Goal: Book appointment/travel/reservation

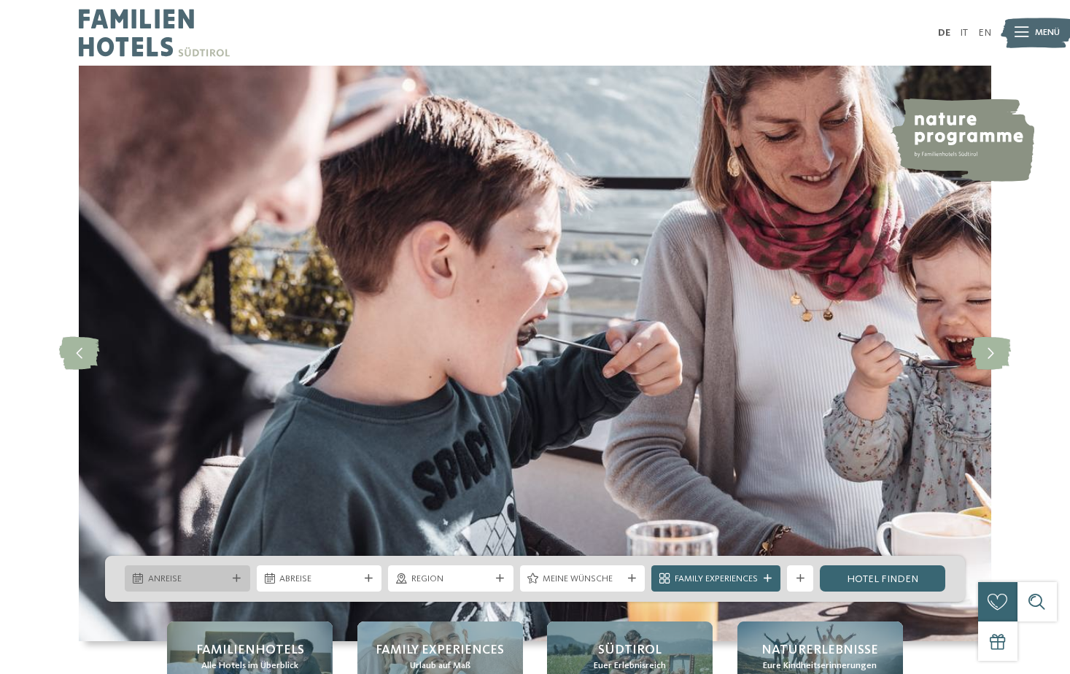
click at [181, 575] on span "Anreise" at bounding box center [187, 578] width 79 height 13
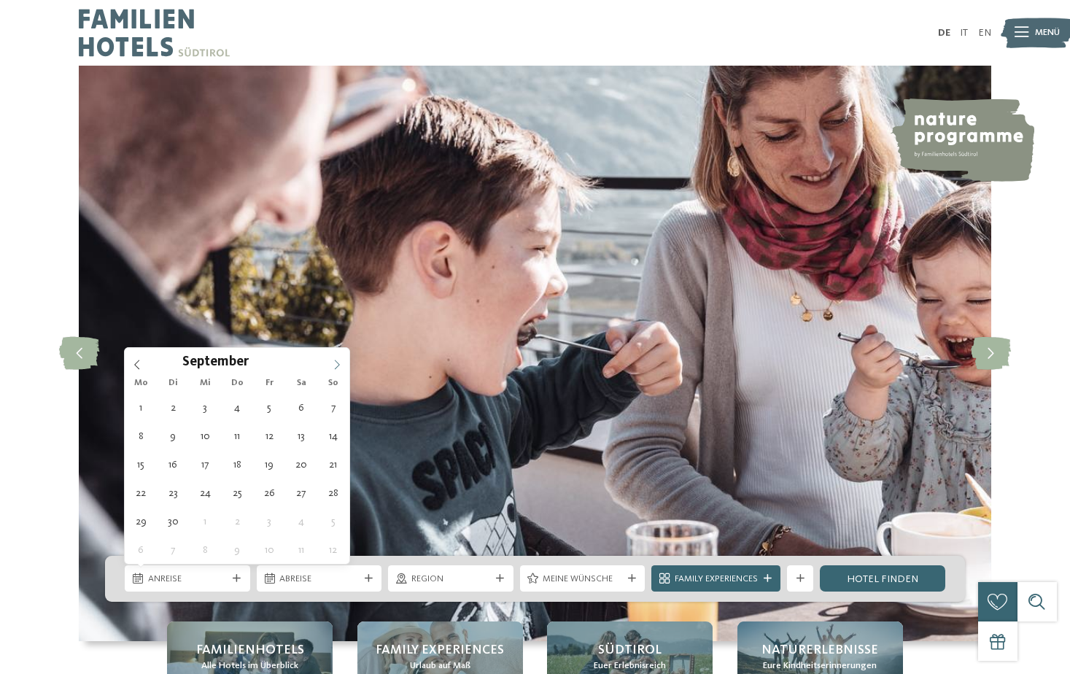
click at [334, 362] on icon at bounding box center [337, 364] width 10 height 10
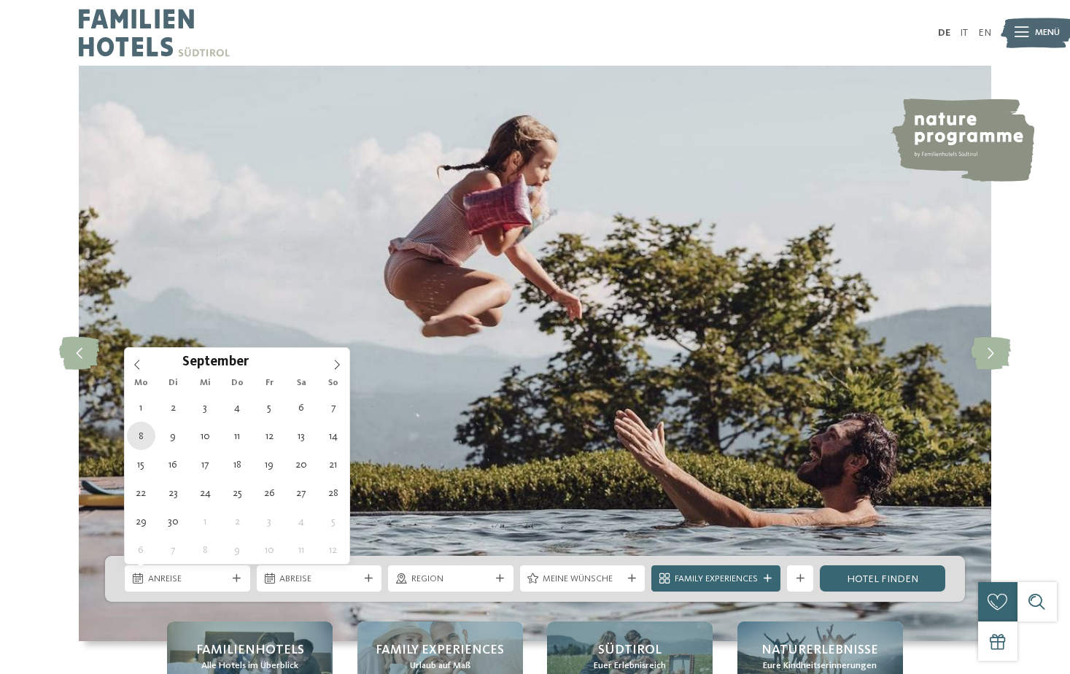
type div "[DATE]"
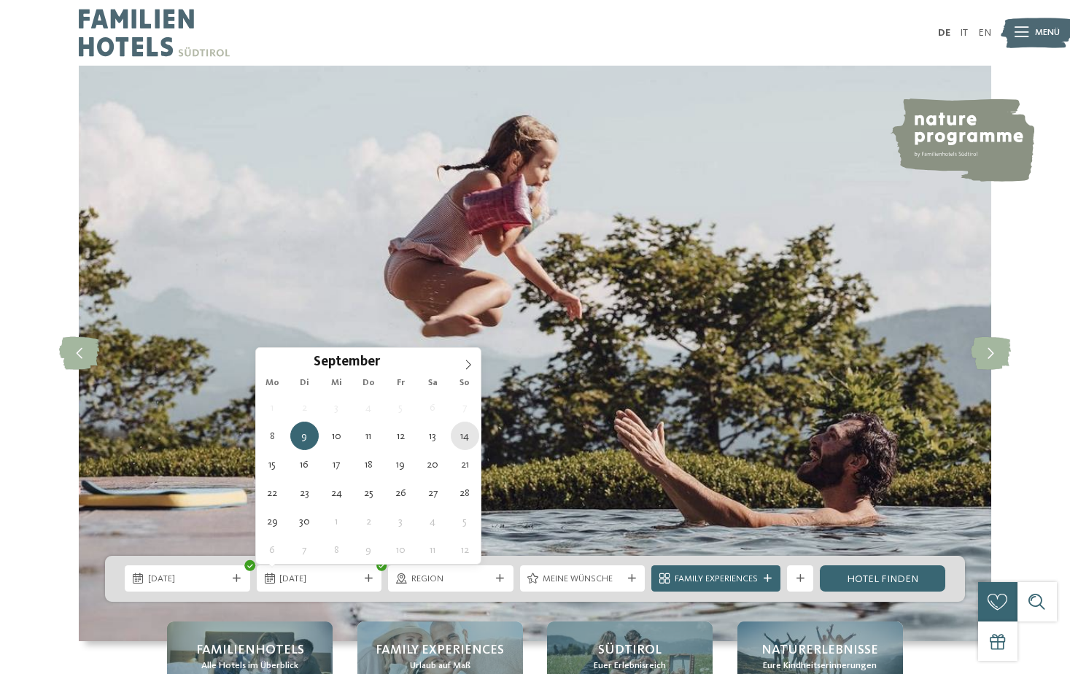
type div "[DATE]"
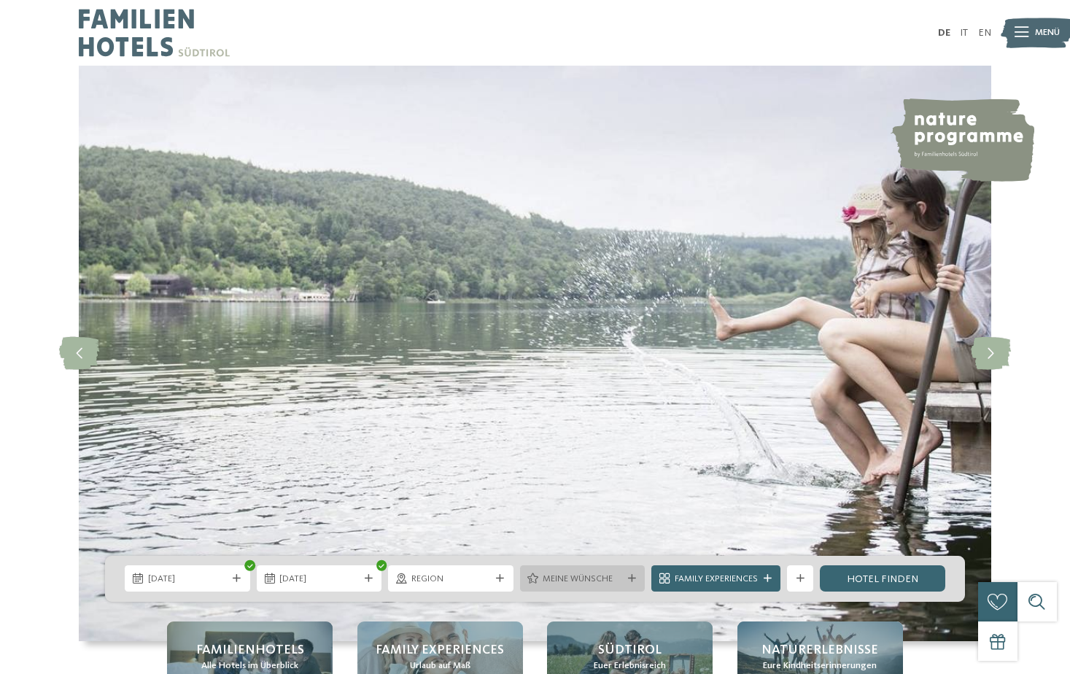
click at [619, 576] on span "Meine Wünsche" at bounding box center [581, 578] width 79 height 13
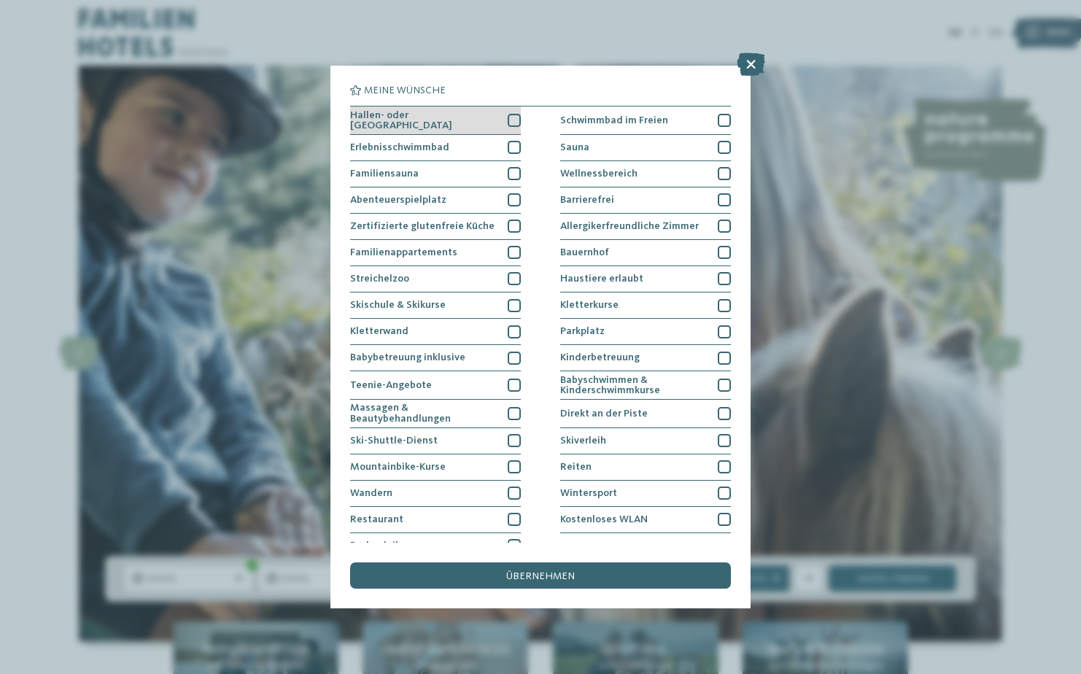
click at [510, 117] on div at bounding box center [513, 120] width 13 height 13
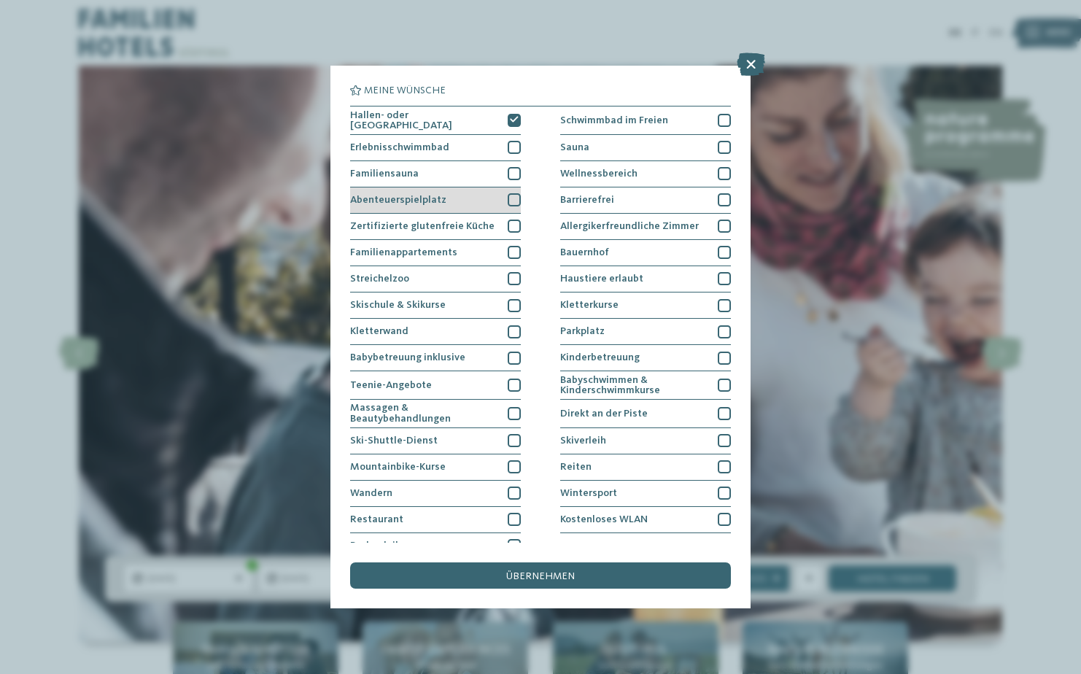
click at [516, 196] on div at bounding box center [513, 199] width 13 height 13
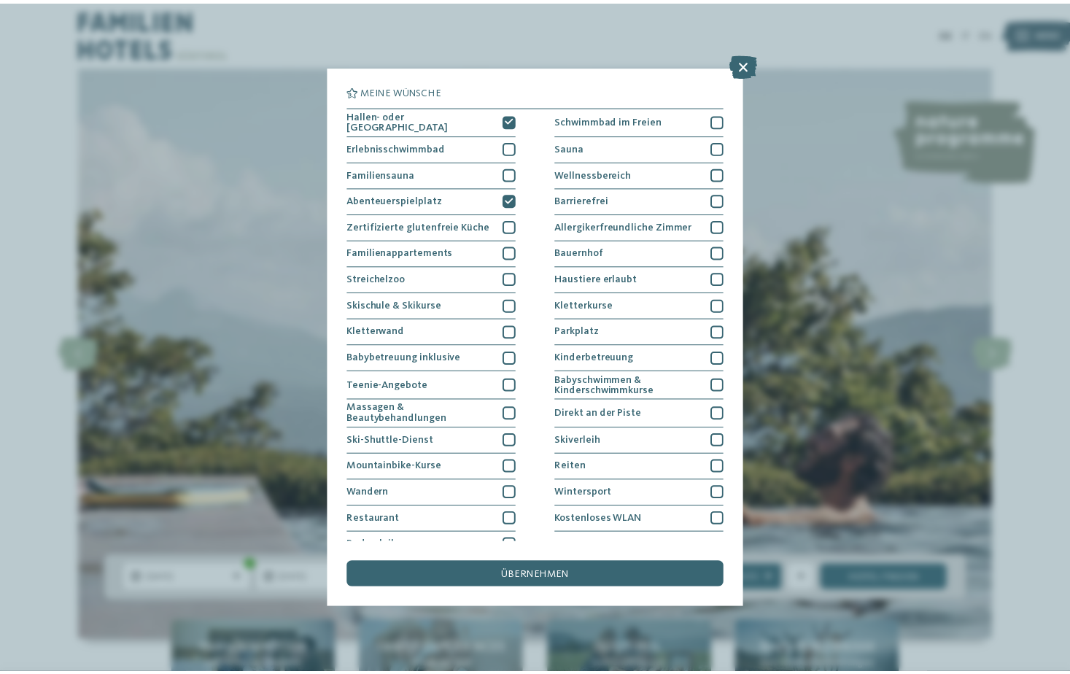
scroll to position [15, 0]
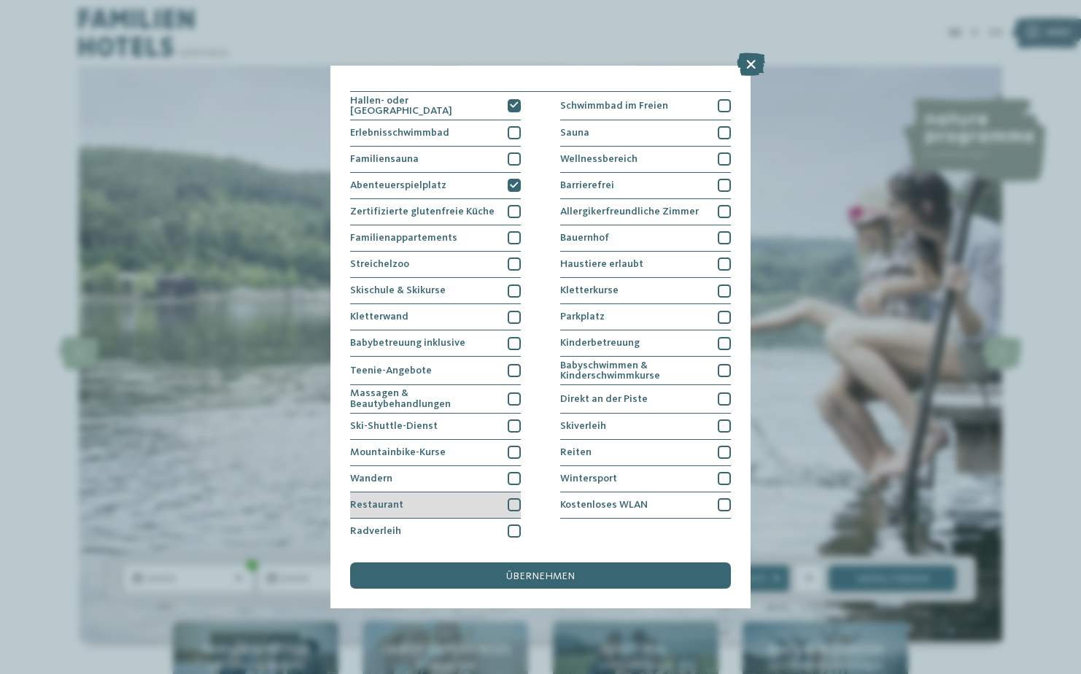
click at [508, 508] on div at bounding box center [513, 504] width 13 height 13
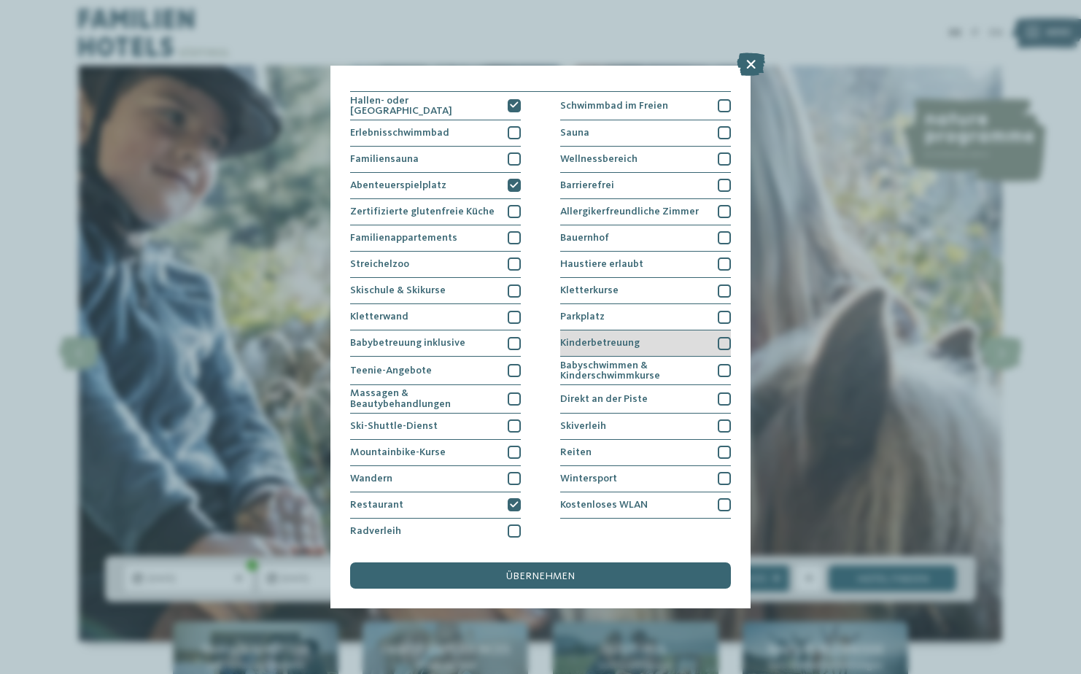
click at [717, 338] on div at bounding box center [723, 343] width 13 height 13
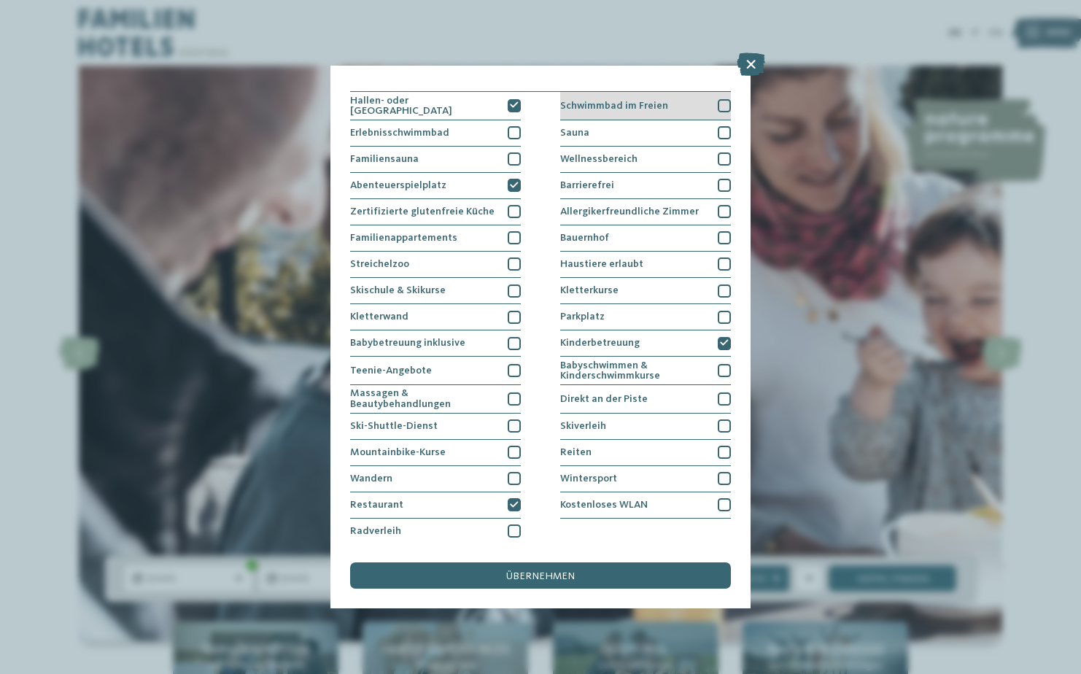
click at [717, 107] on div at bounding box center [723, 105] width 13 height 13
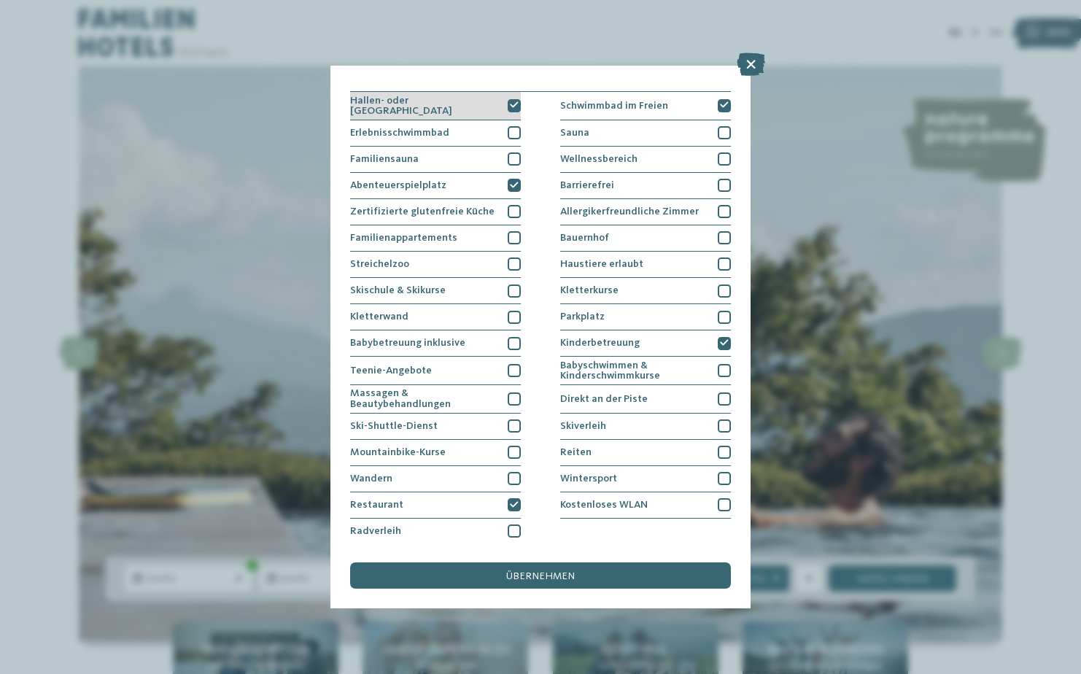
click at [510, 104] on icon at bounding box center [514, 105] width 9 height 8
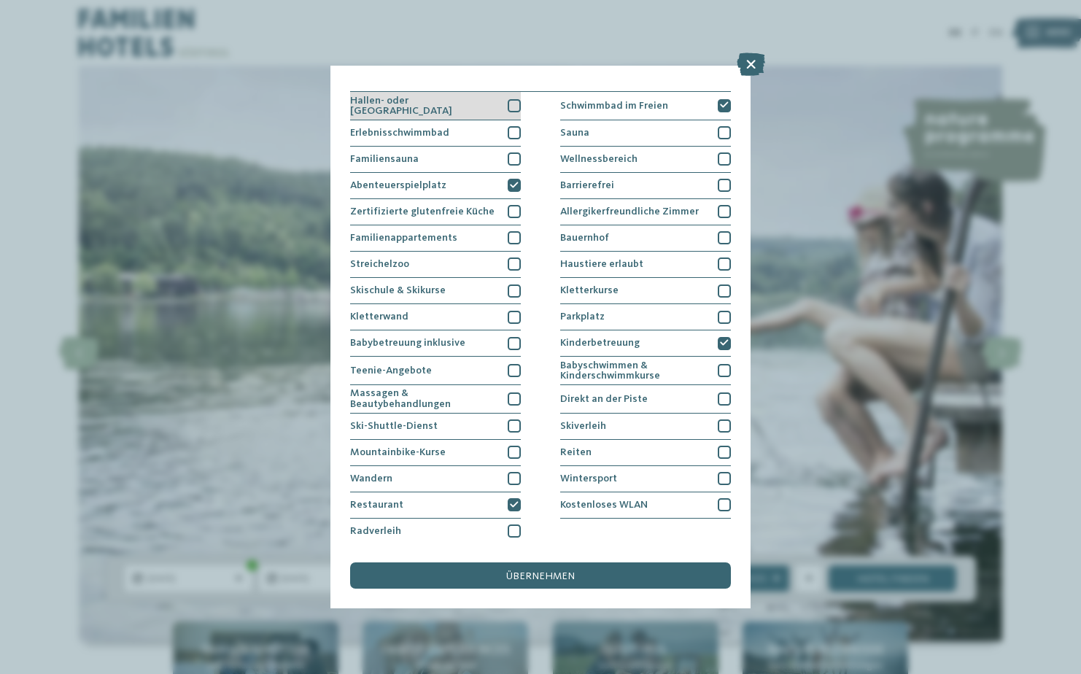
click at [510, 101] on div at bounding box center [513, 105] width 13 height 13
click at [537, 575] on span "übernehmen" at bounding box center [540, 576] width 69 height 10
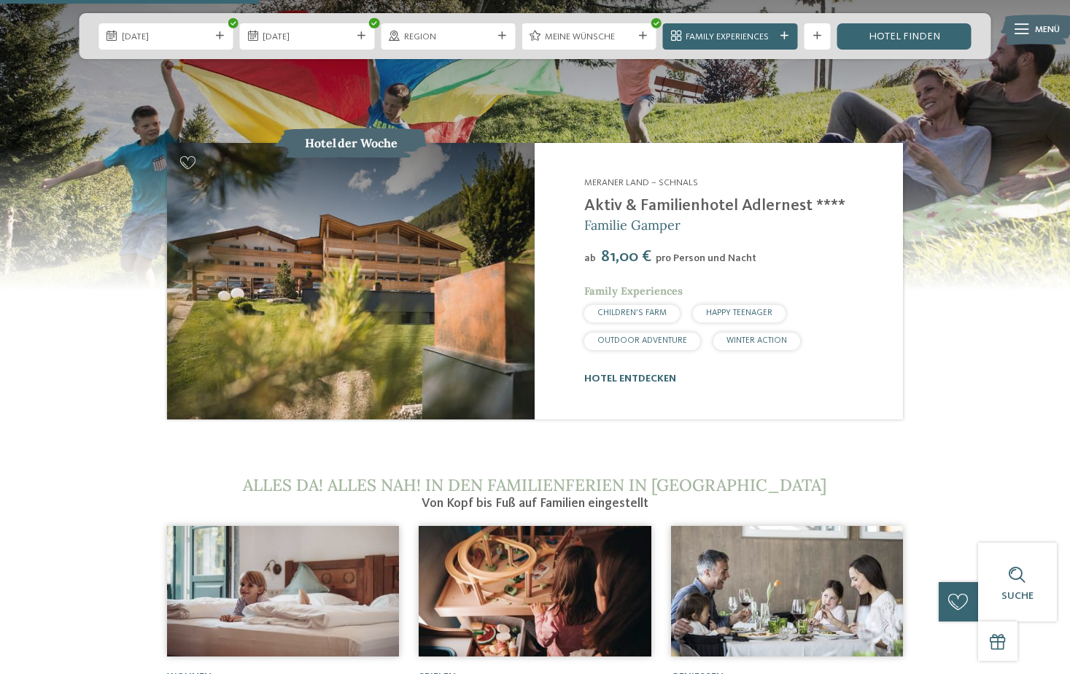
scroll to position [1458, 0]
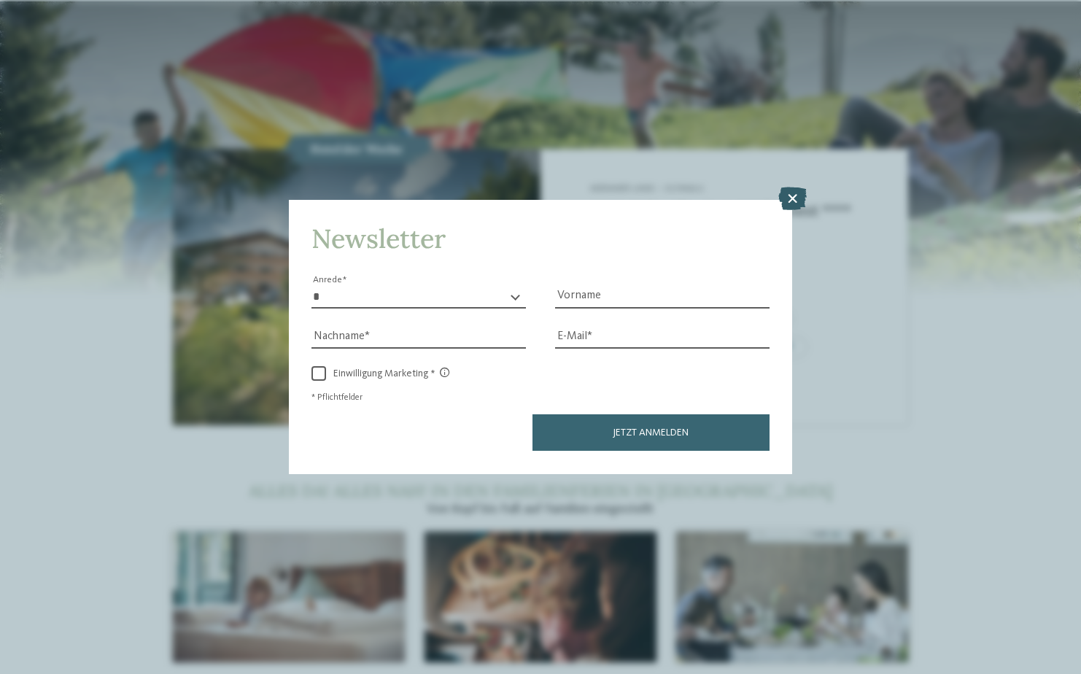
click at [790, 200] on icon at bounding box center [792, 198] width 28 height 23
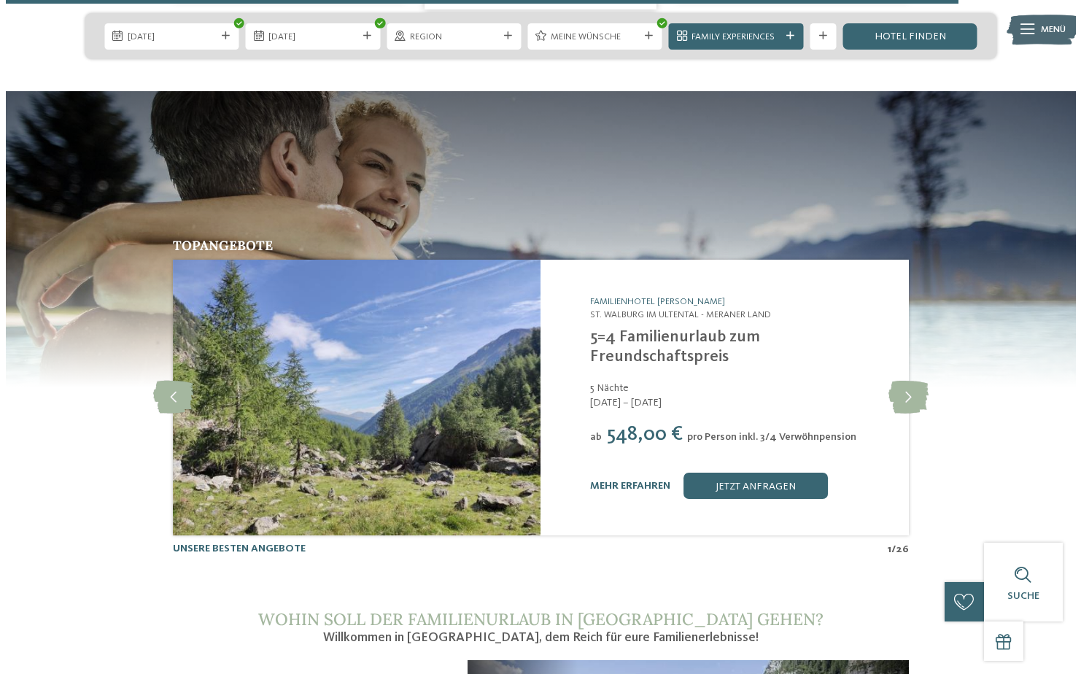
scroll to position [5177, 0]
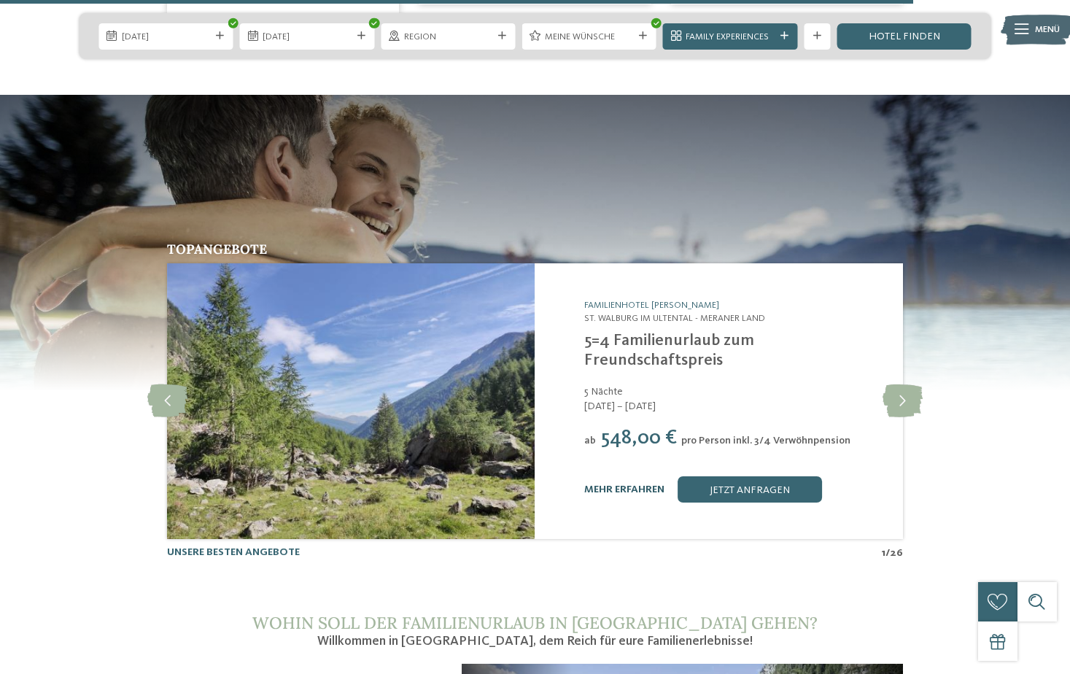
click at [626, 484] on link "mehr erfahren" at bounding box center [624, 489] width 80 height 10
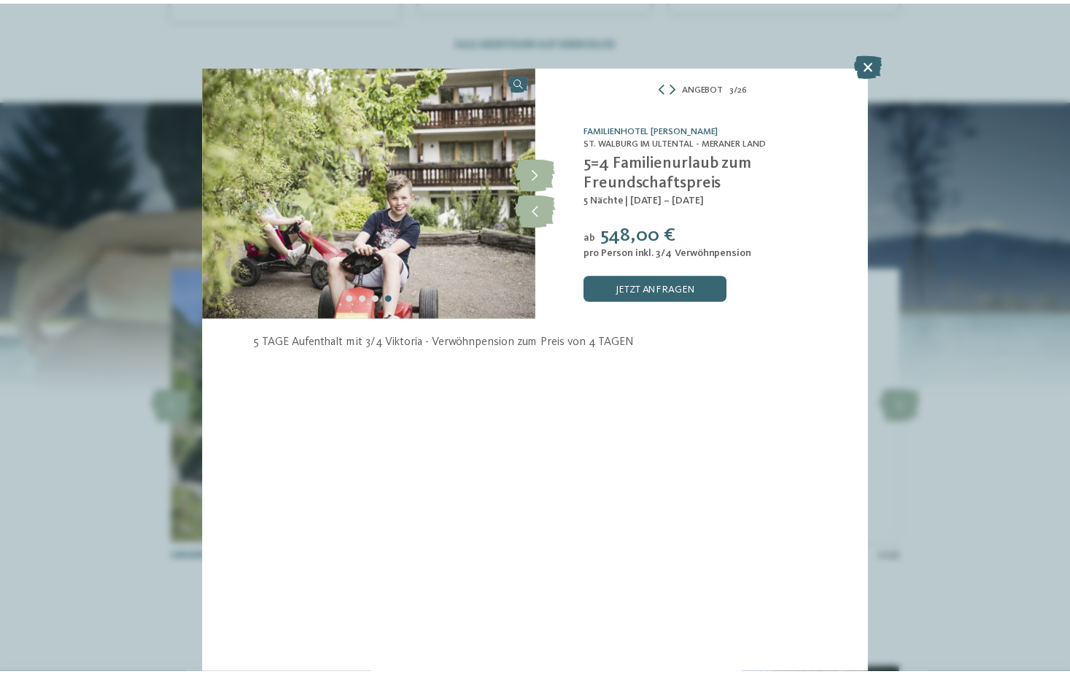
scroll to position [5160, 0]
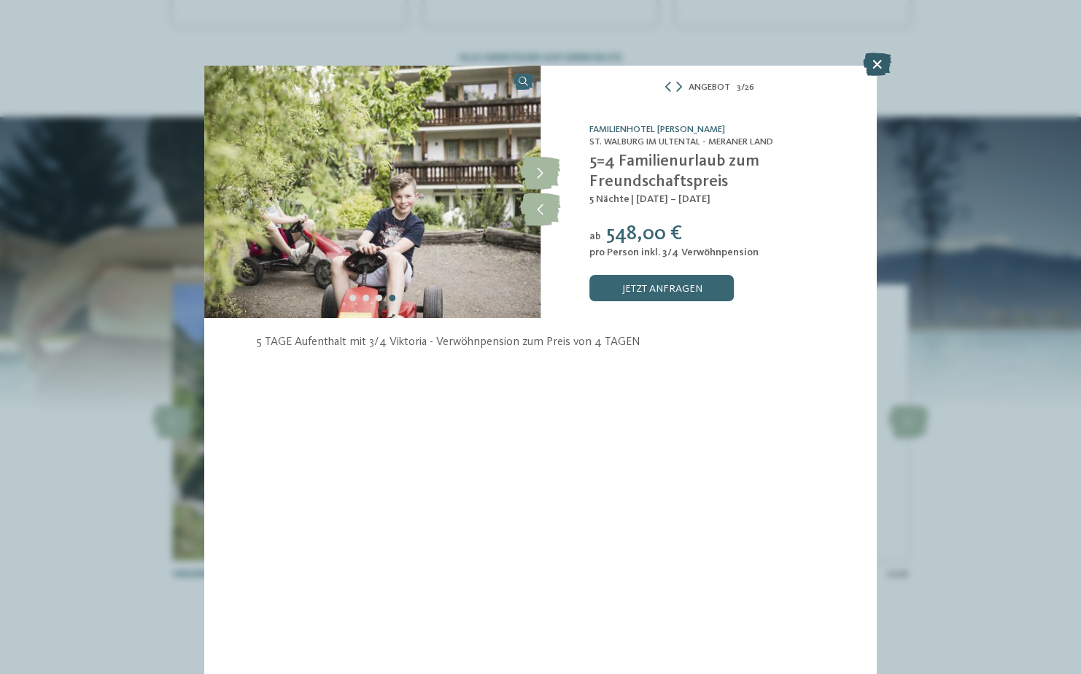
click at [879, 59] on icon at bounding box center [877, 63] width 28 height 23
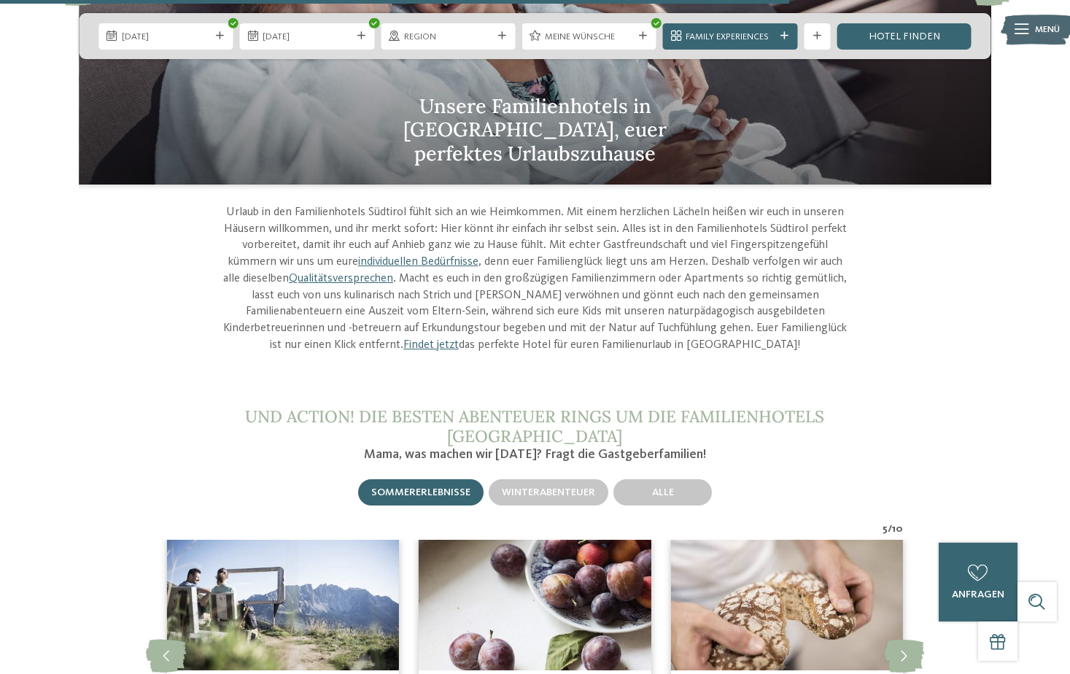
scroll to position [4317, 0]
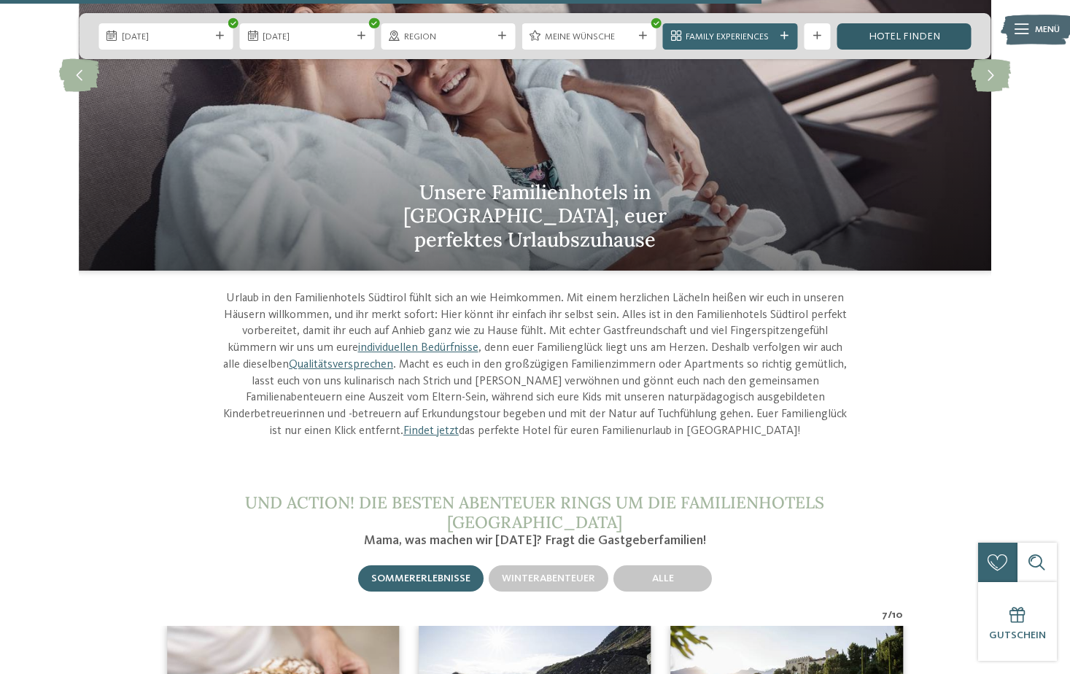
click at [901, 38] on link "Hotel finden" at bounding box center [903, 36] width 134 height 26
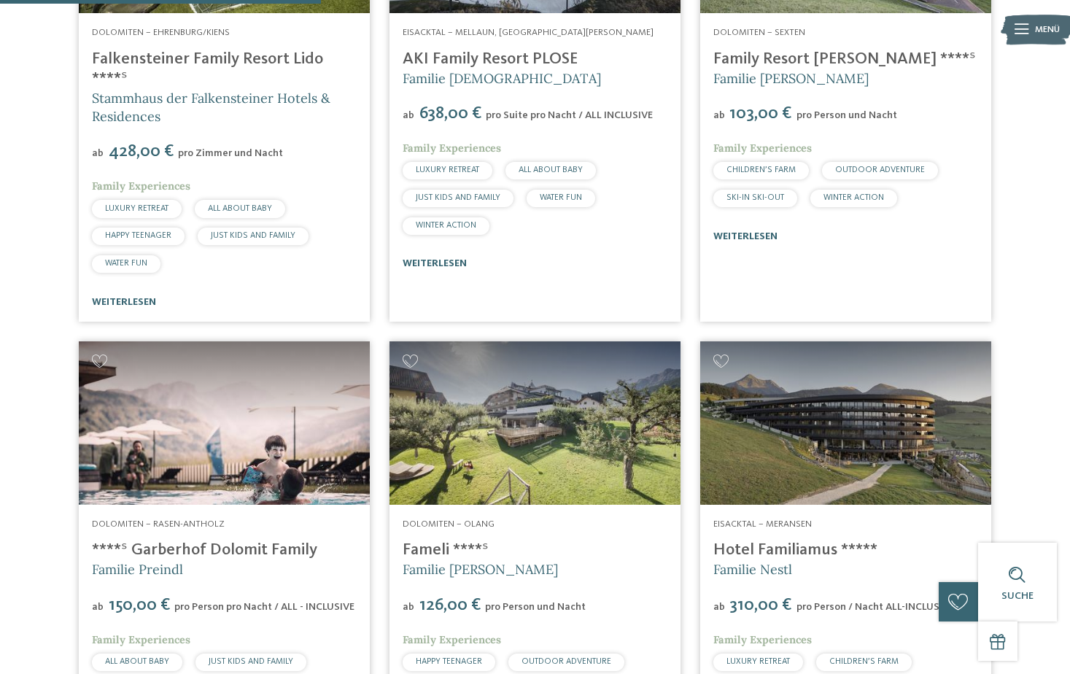
scroll to position [569, 0]
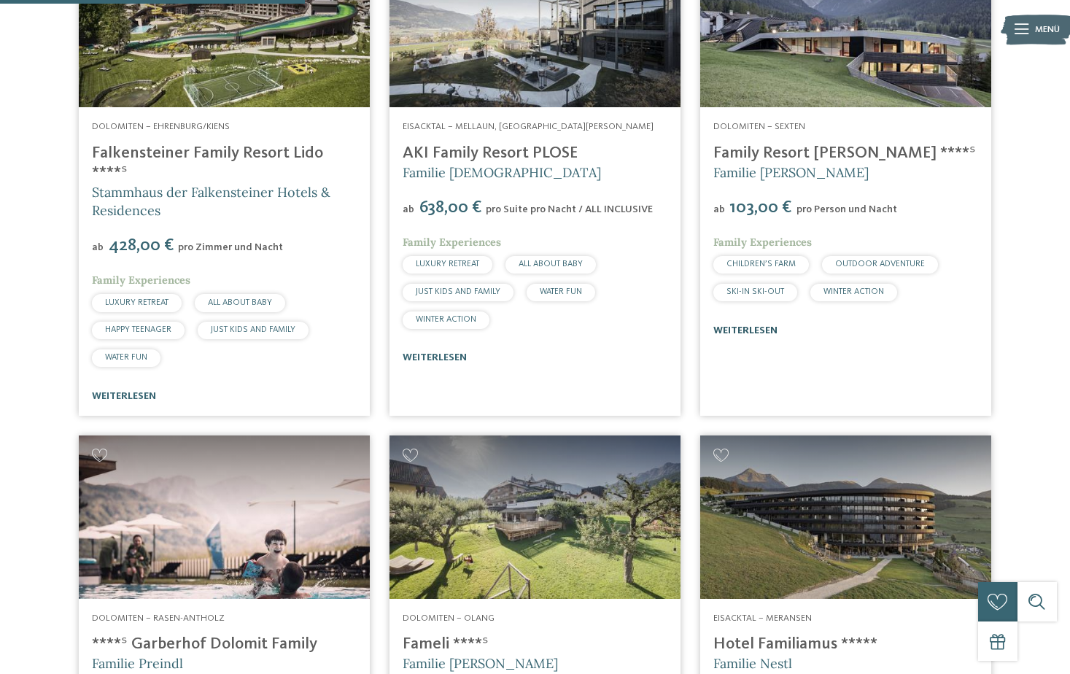
click at [755, 329] on link "weiterlesen" at bounding box center [745, 330] width 64 height 10
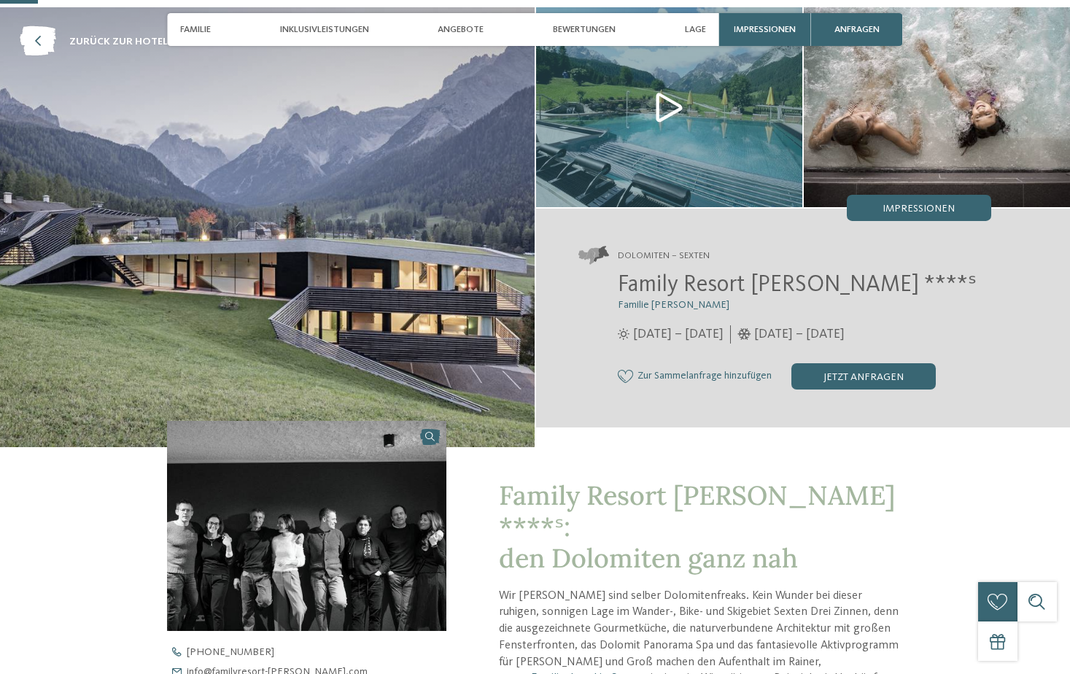
scroll to position [146, 0]
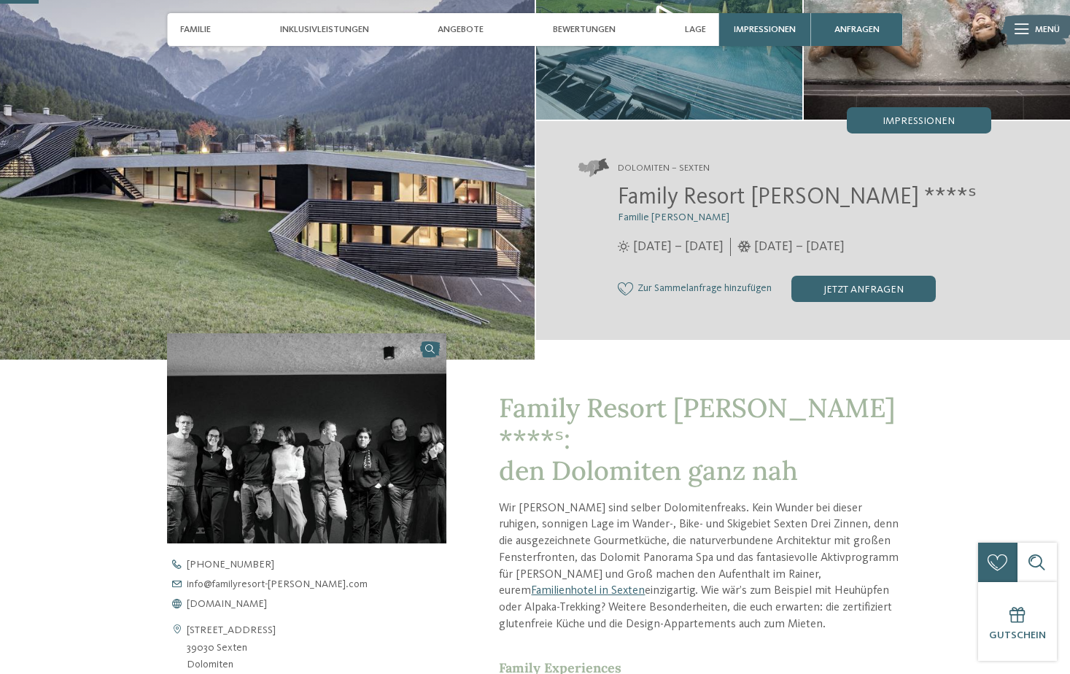
click at [405, 444] on img at bounding box center [306, 438] width 279 height 210
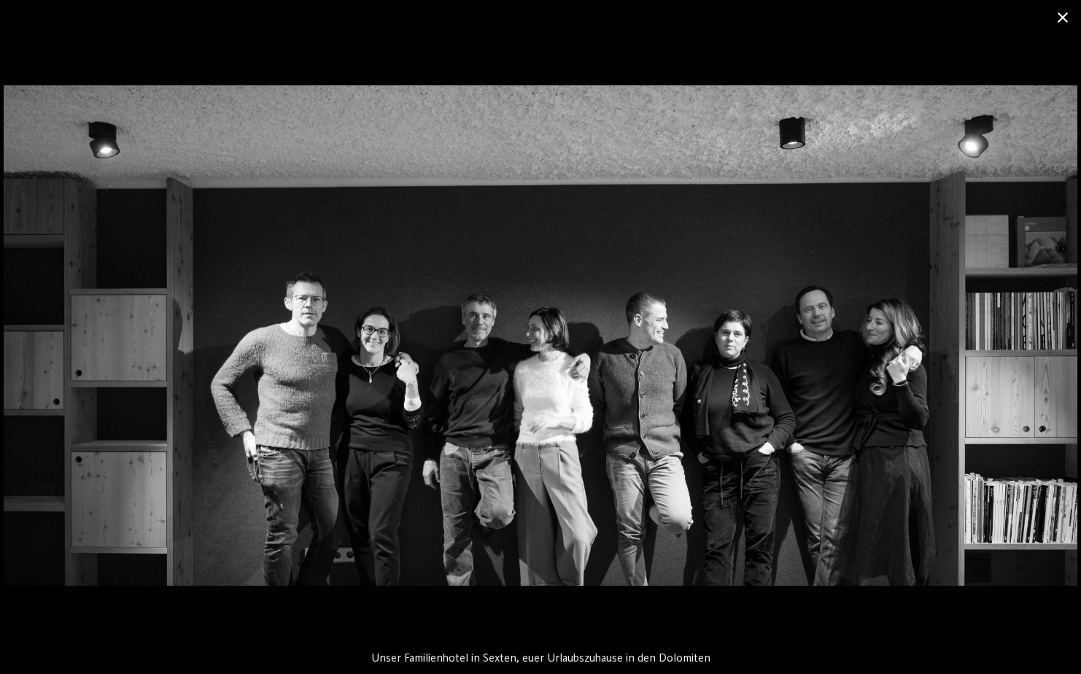
click at [1057, 23] on span at bounding box center [1062, 17] width 36 height 34
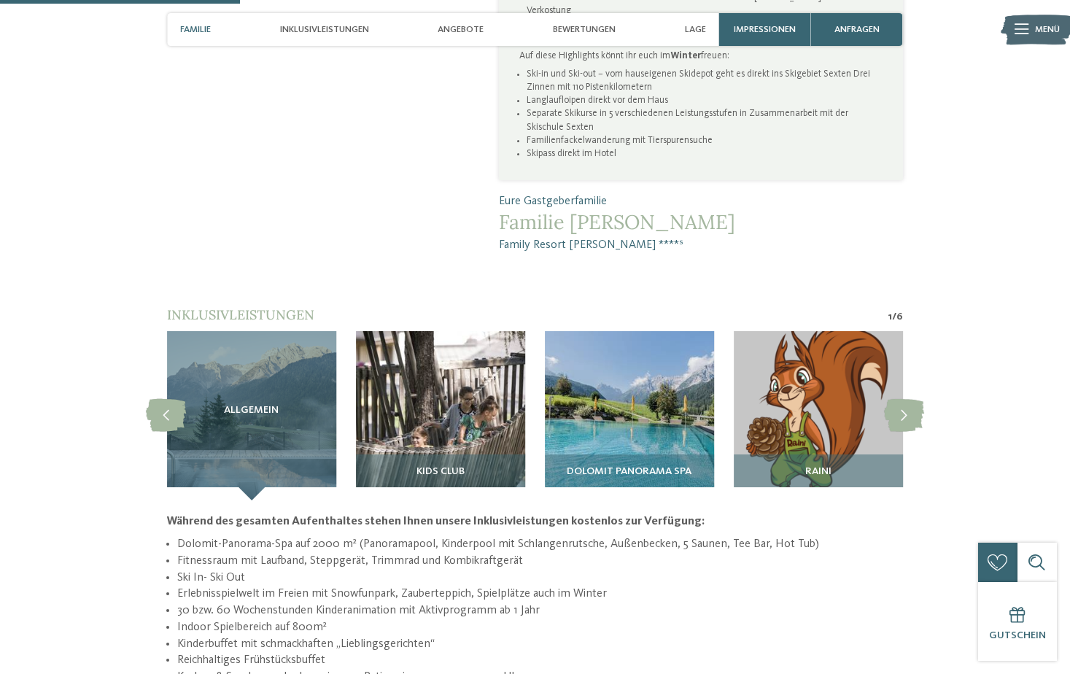
scroll to position [1021, 0]
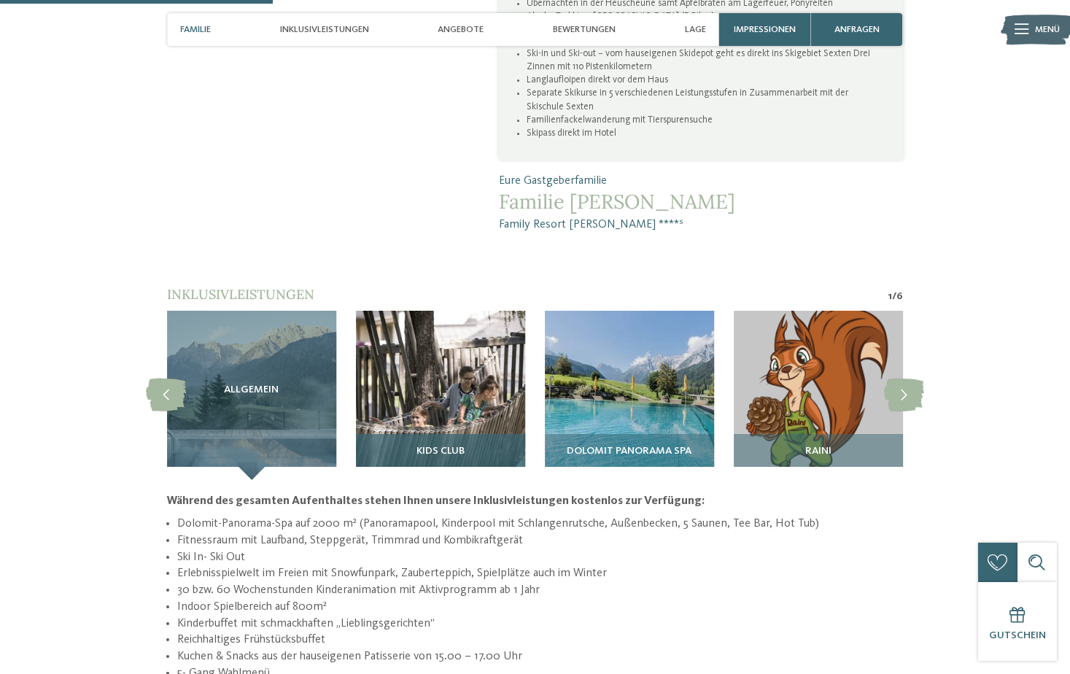
click at [454, 381] on img at bounding box center [440, 395] width 169 height 169
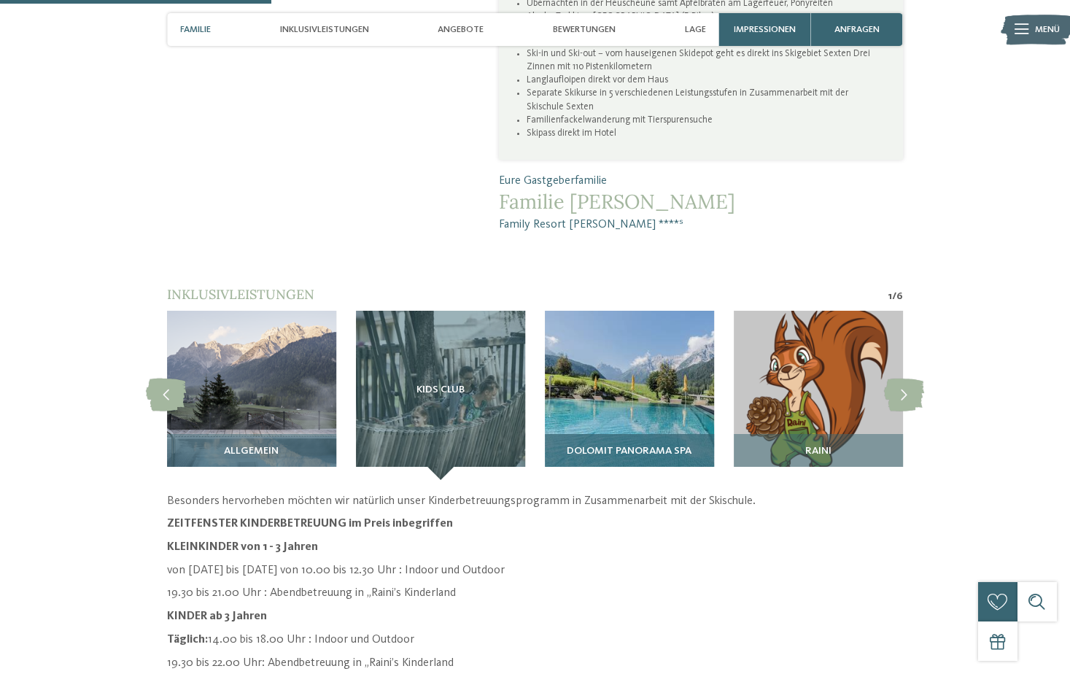
click at [645, 373] on img at bounding box center [629, 395] width 169 height 169
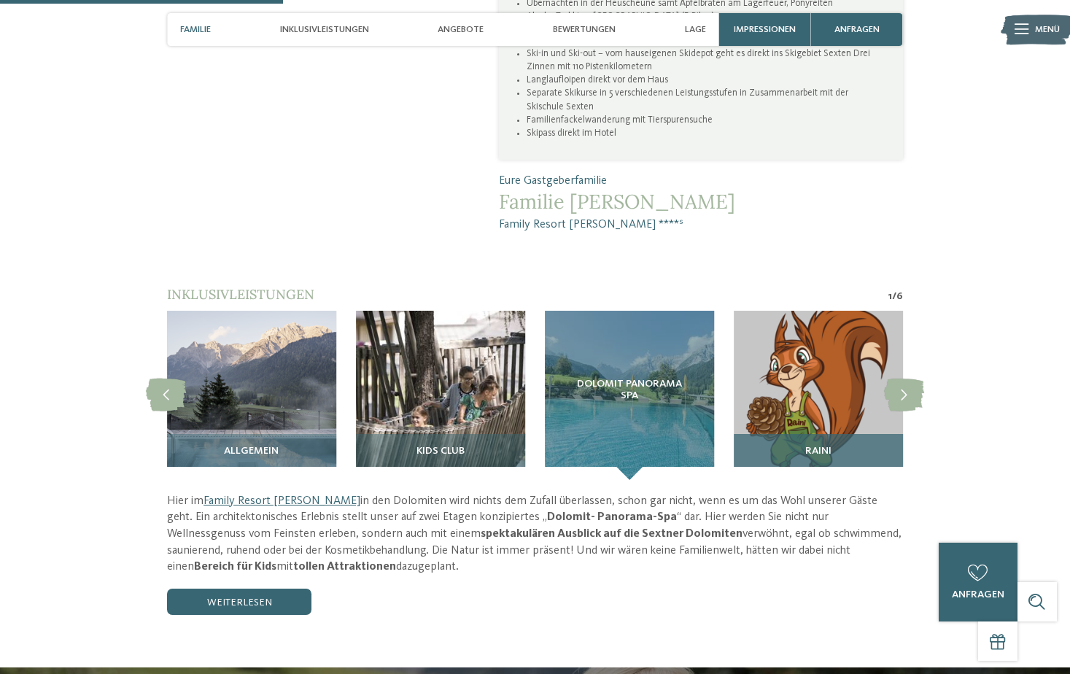
click at [822, 434] on div "RAINI" at bounding box center [818, 457] width 169 height 46
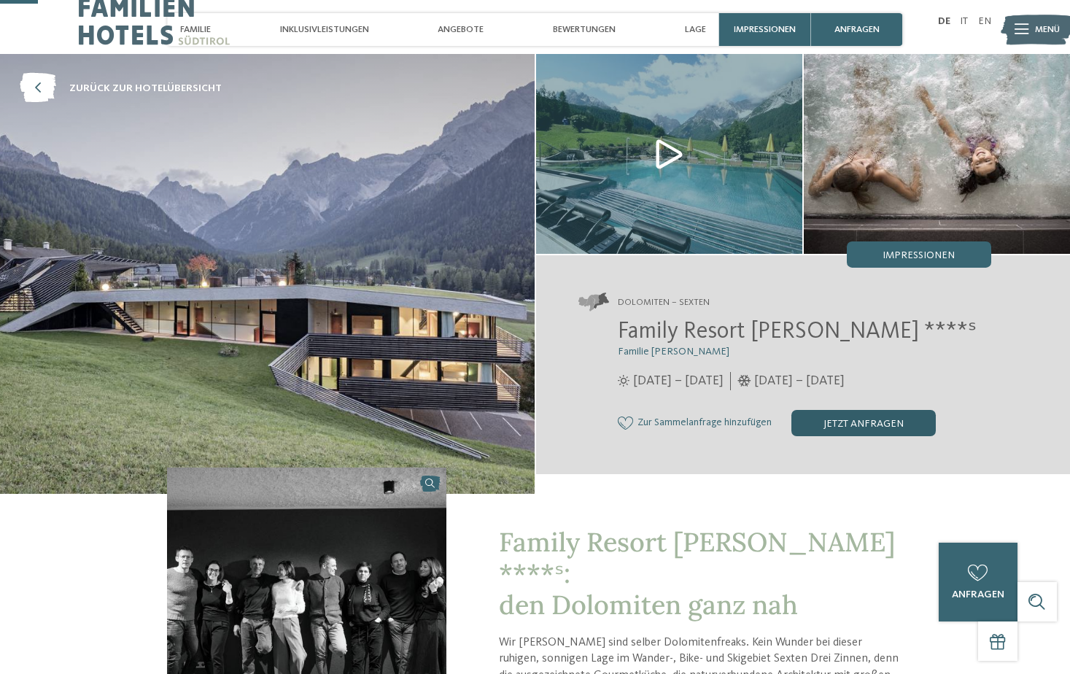
scroll to position [0, 0]
